Goal: Task Accomplishment & Management: Manage account settings

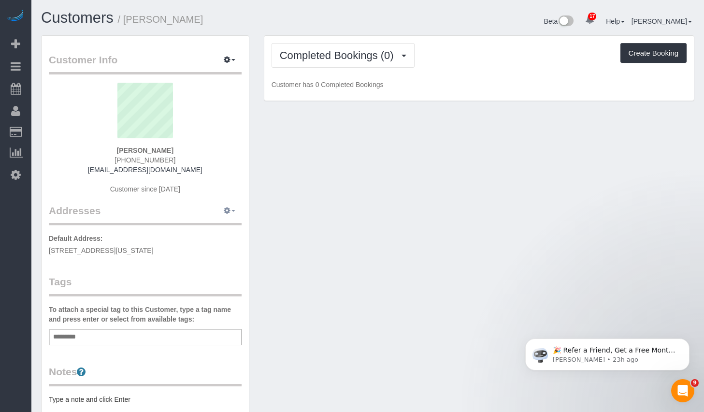
click at [234, 210] on span "button" at bounding box center [233, 211] width 4 height 2
click at [198, 231] on button "Manage Addresses" at bounding box center [202, 229] width 78 height 14
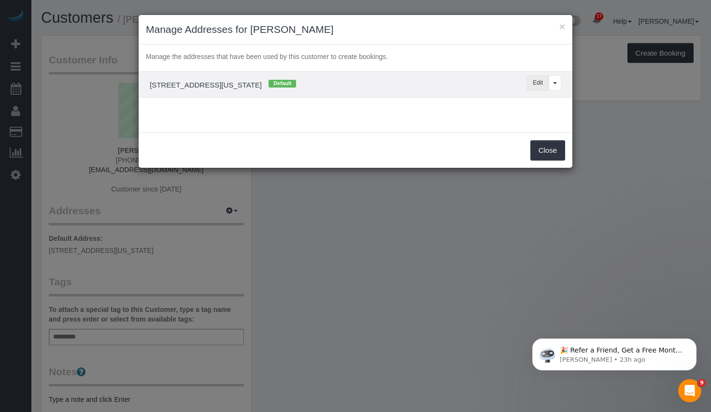
click at [533, 86] on button "Edit" at bounding box center [538, 82] width 23 height 15
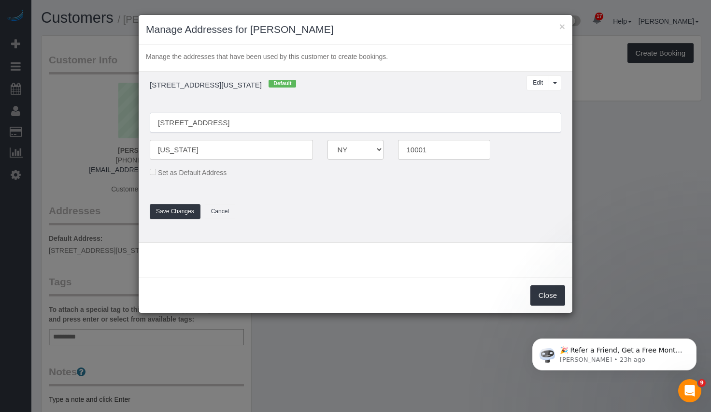
click at [190, 121] on input "[STREET_ADDRESS]" at bounding box center [356, 123] width 412 height 20
click at [203, 120] on input "[STREET_ADDRESS]" at bounding box center [356, 123] width 412 height 20
click at [221, 122] on input "[STREET_ADDRESS]" at bounding box center [356, 123] width 412 height 20
click at [224, 122] on input "[STREET_ADDRESS]" at bounding box center [356, 123] width 412 height 20
click at [228, 123] on input "[STREET_ADDRESS]" at bounding box center [356, 123] width 412 height 20
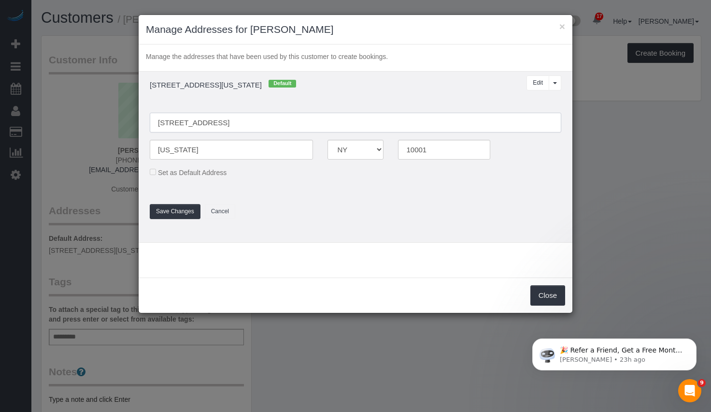
click at [226, 124] on input "[STREET_ADDRESS]" at bounding box center [356, 123] width 412 height 20
type input "[STREET_ADDRESS] 23A8"
click at [178, 211] on button "Save Changes" at bounding box center [175, 211] width 51 height 15
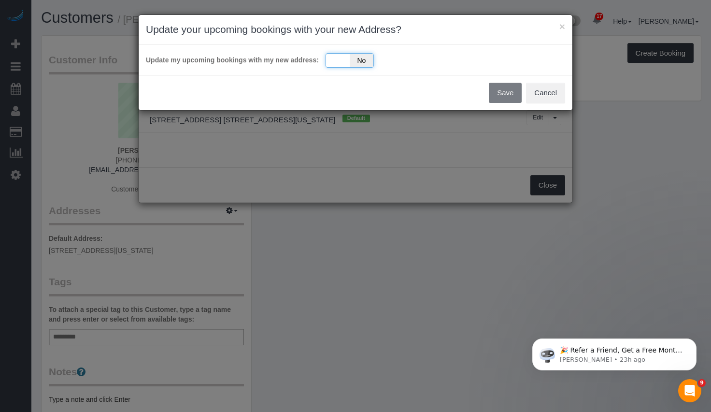
click at [337, 60] on div "Yes No" at bounding box center [350, 60] width 48 height 14
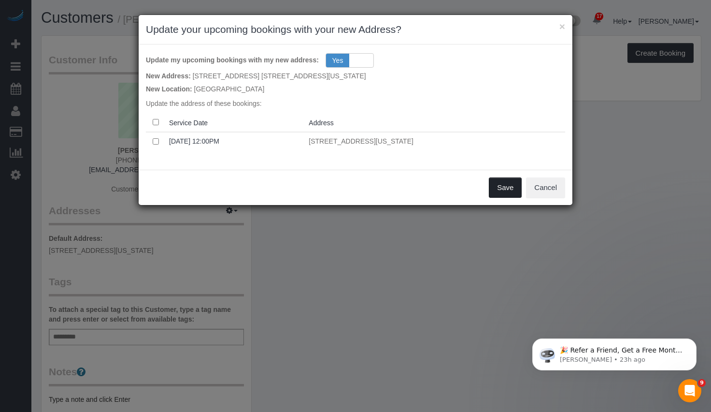
click at [497, 185] on button "Save" at bounding box center [505, 187] width 33 height 20
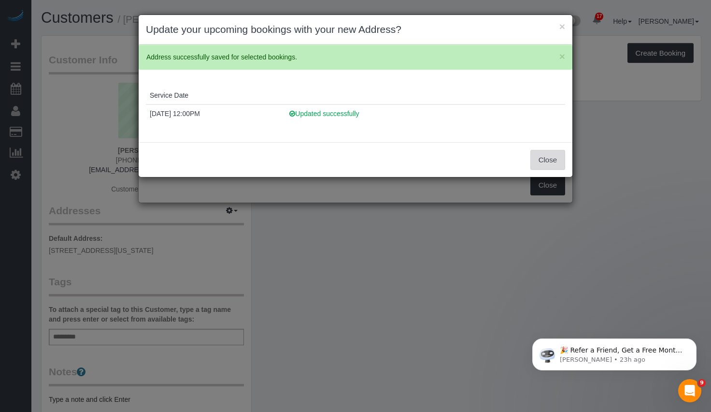
click at [552, 153] on button "Close" at bounding box center [548, 160] width 35 height 20
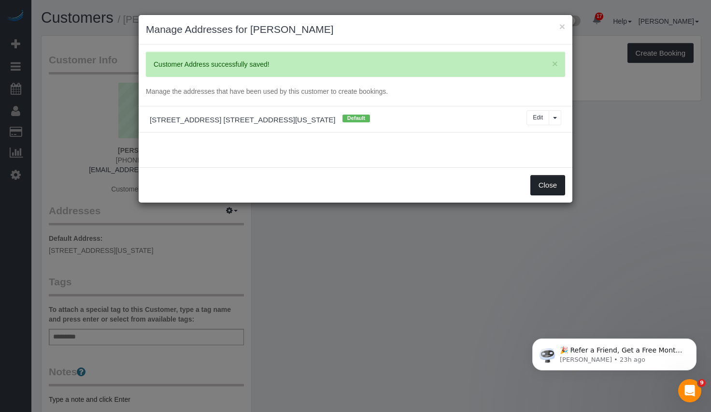
click at [545, 180] on button "Close" at bounding box center [548, 185] width 35 height 20
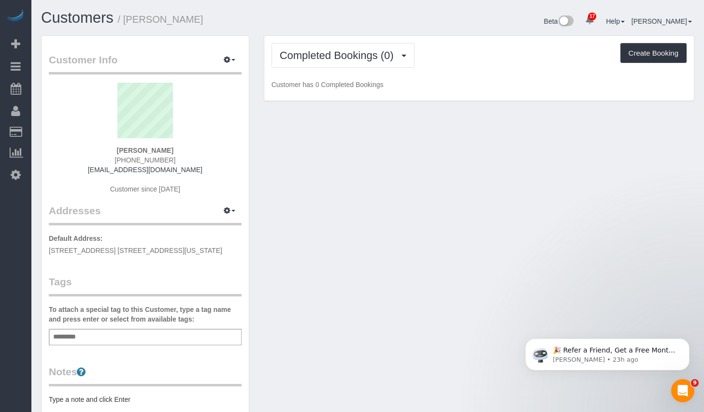
drag, startPoint x: 213, startPoint y: 251, endPoint x: 34, endPoint y: 248, distance: 178.3
click at [34, 248] on div "Customer Info Edit Contact Info Send Message Email Preferences Special Sales Ta…" at bounding box center [145, 354] width 223 height 638
copy span "[STREET_ADDRESS] [STREET_ADDRESS][US_STATE]"
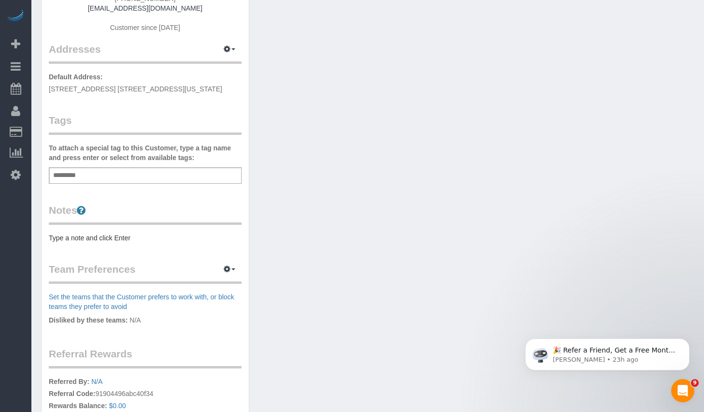
click at [150, 237] on pre "Type a note and click Enter" at bounding box center [145, 238] width 193 height 10
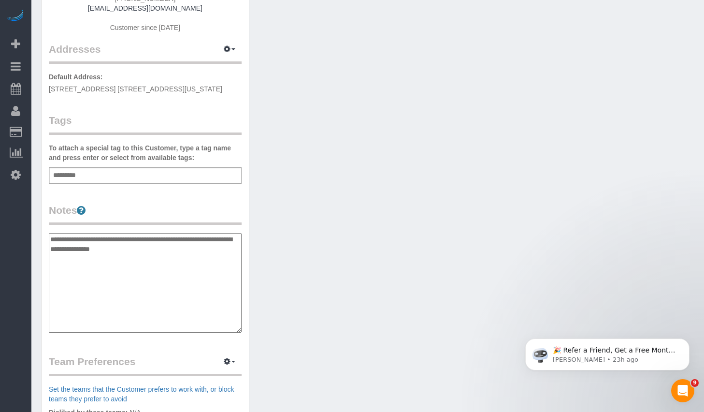
type textarea "**********"
click at [366, 205] on div "Customer Info Edit Contact Info Send Message Email Preferences Special Sales Ta…" at bounding box center [368, 239] width 668 height 730
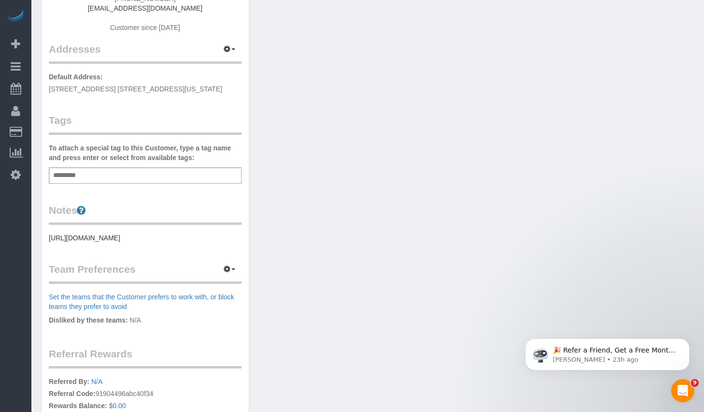
click at [166, 176] on div "Add a tag" at bounding box center [145, 175] width 193 height 16
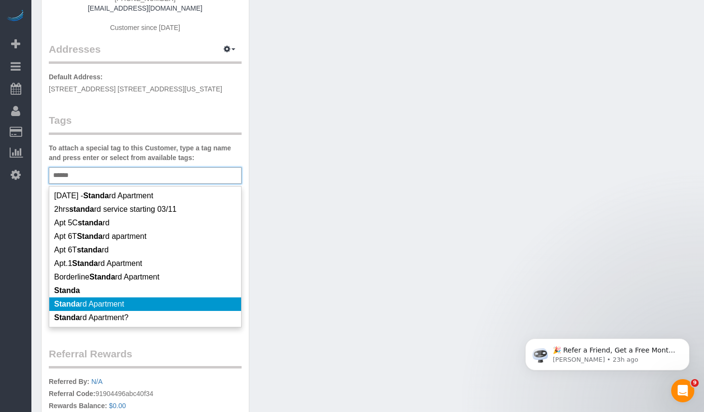
type input "******"
click at [100, 307] on span "Standa rd Apartment" at bounding box center [89, 304] width 70 height 8
